Goal: Find contact information: Find contact information

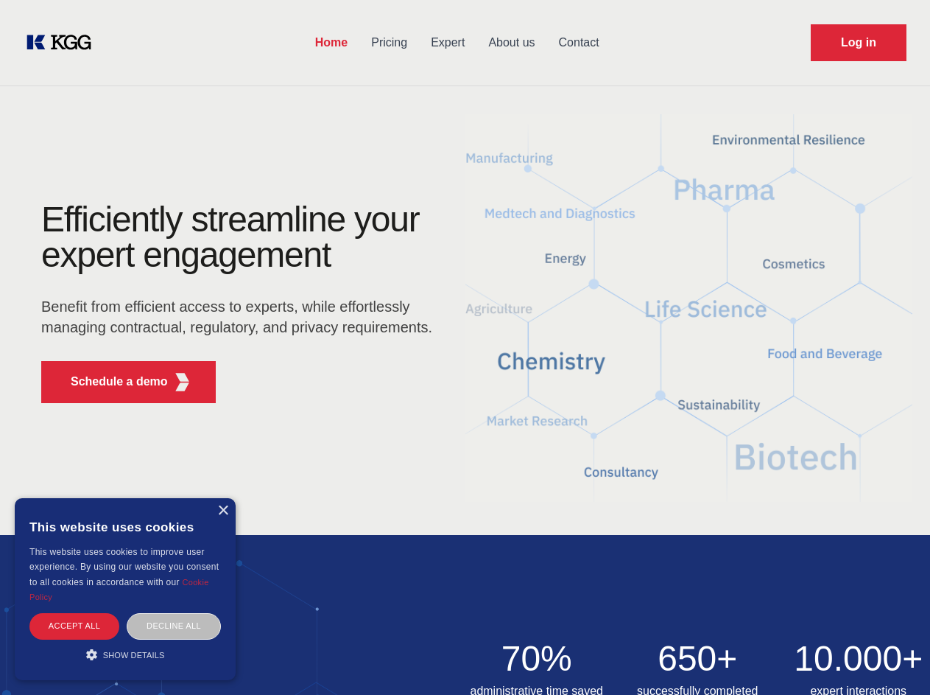
click at [465, 347] on div "Efficiently streamline your expert engagement Benefit from efficient access to …" at bounding box center [242, 308] width 448 height 213
click at [110, 382] on p "Schedule a demo" at bounding box center [119, 382] width 97 height 18
click at [222, 510] on div "× This website uses cookies This website uses cookies to improve user experienc…" at bounding box center [125, 589] width 221 height 182
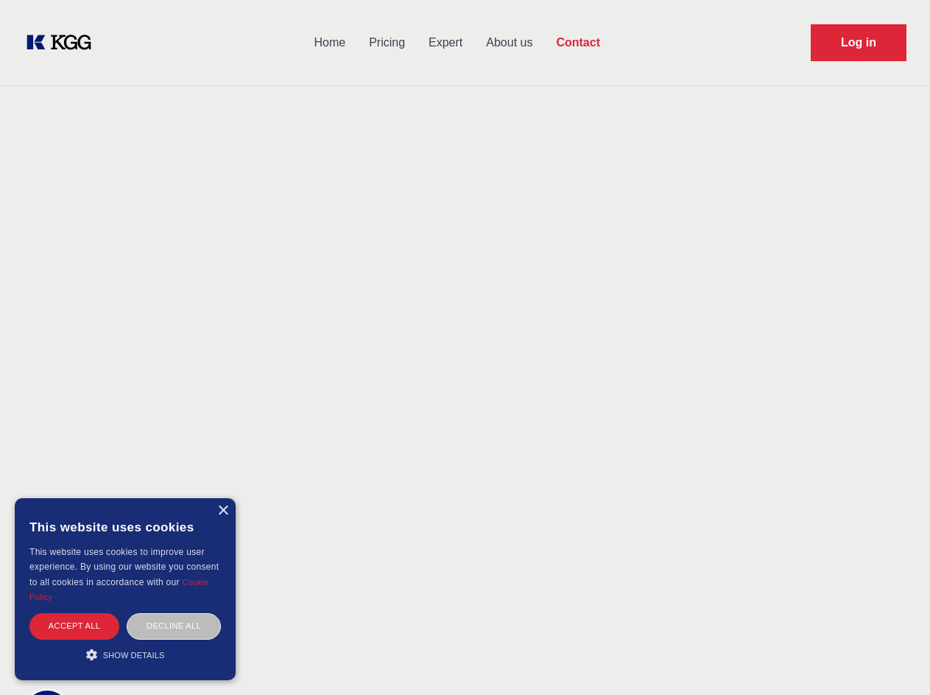
click at [74, 625] on div "Accept all" at bounding box center [74, 626] width 90 height 26
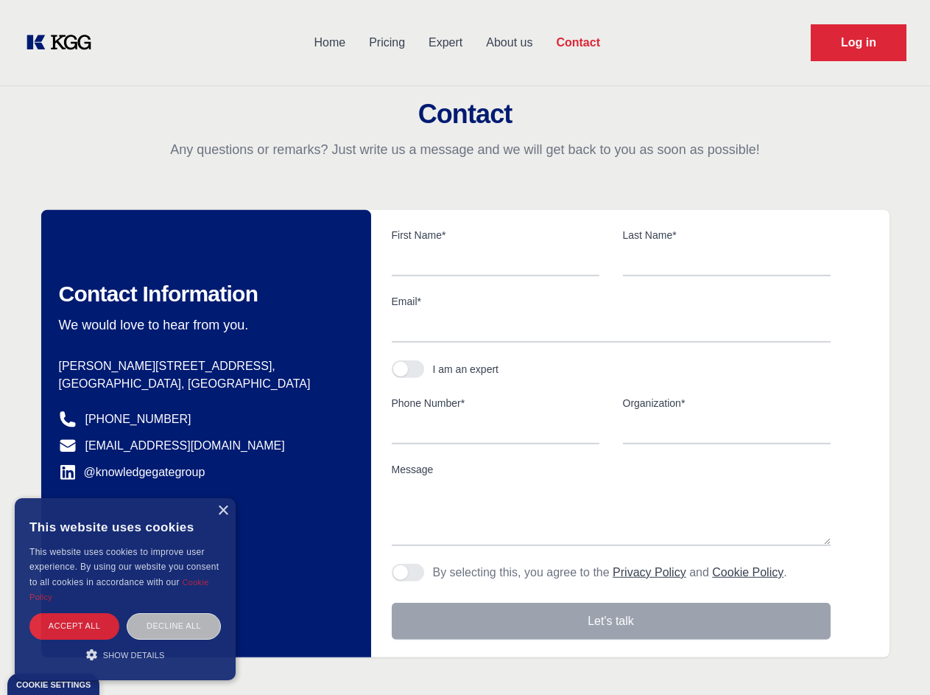
click at [174, 625] on body "Home Pricing Expert About us Contact Log in Contact Any questions or remarks? J…" at bounding box center [465, 647] width 930 height 1295
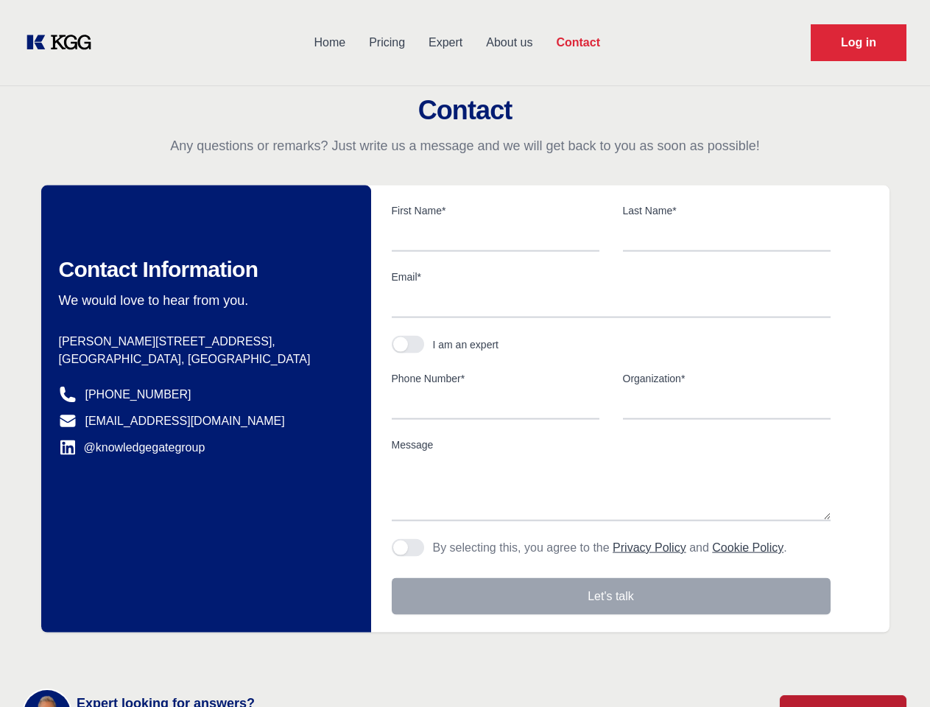
click at [125, 654] on main "Contact Any questions or remarks? Just write us a message and we will get back …" at bounding box center [465, 383] width 930 height 767
